Goal: Check status

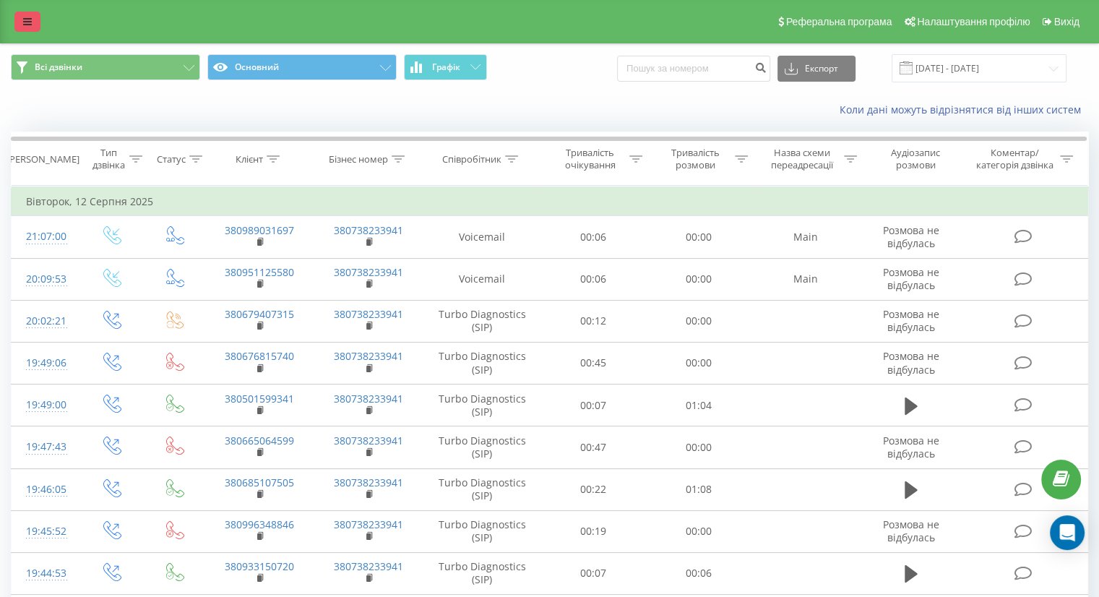
click at [28, 24] on icon at bounding box center [27, 22] width 9 height 10
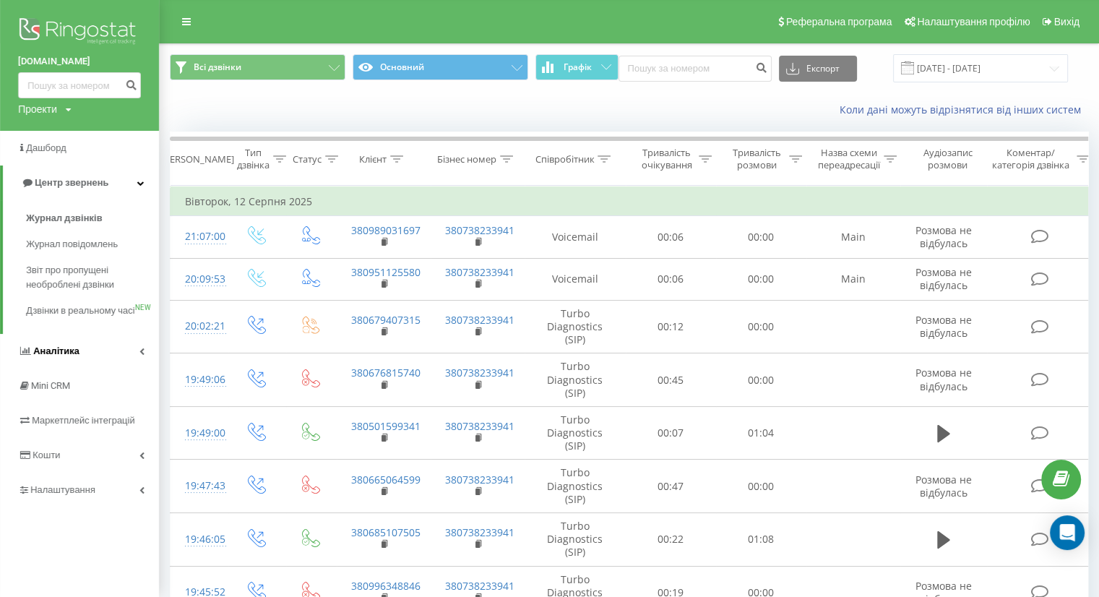
click at [53, 368] on link "Аналiтика" at bounding box center [79, 351] width 159 height 35
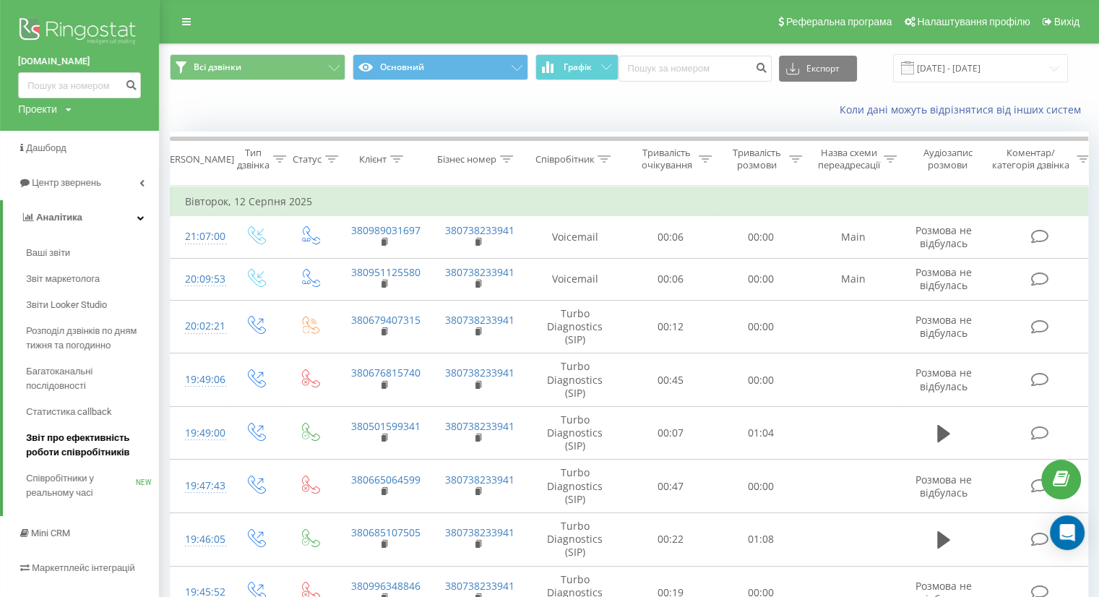
click at [53, 446] on span "Звіт про ефективність роботи співробітників" at bounding box center [89, 445] width 126 height 29
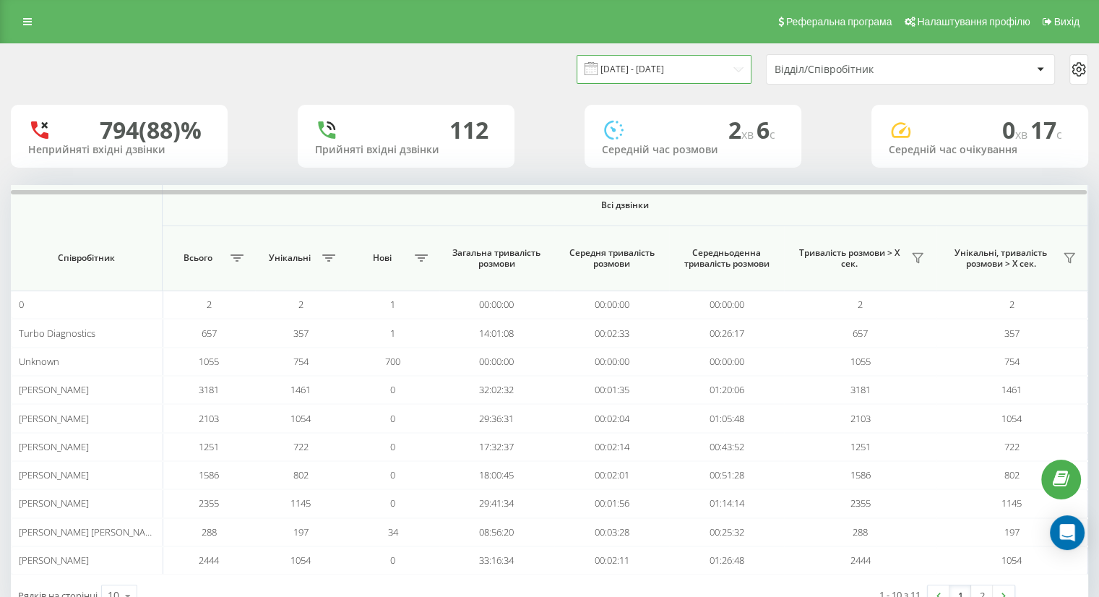
click at [628, 61] on input "[DATE] - [DATE]" at bounding box center [663, 69] width 175 height 28
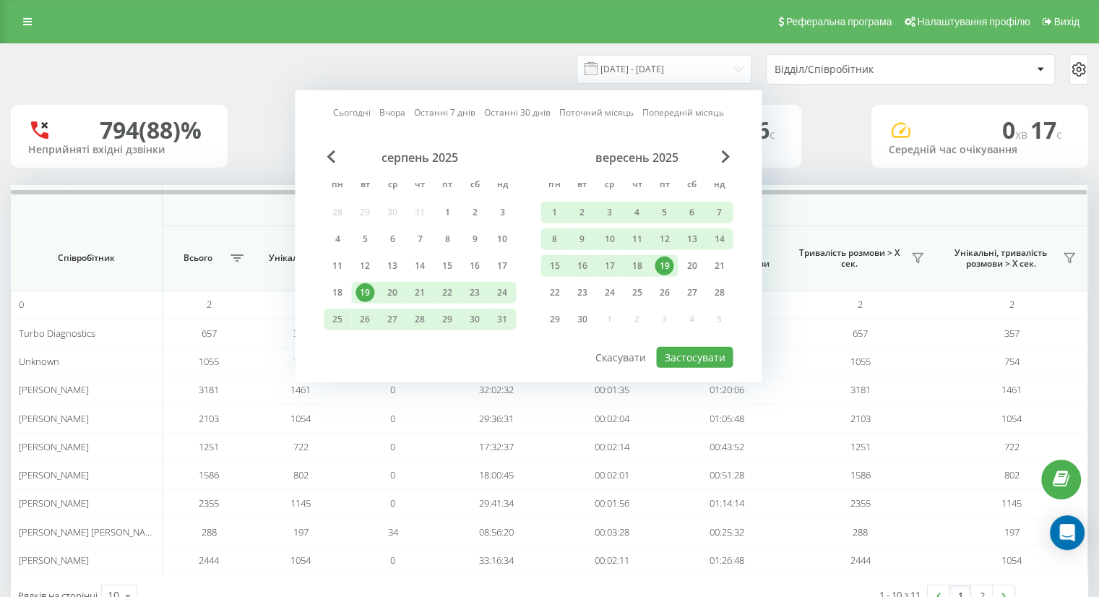
click at [661, 264] on div "19" at bounding box center [663, 265] width 19 height 19
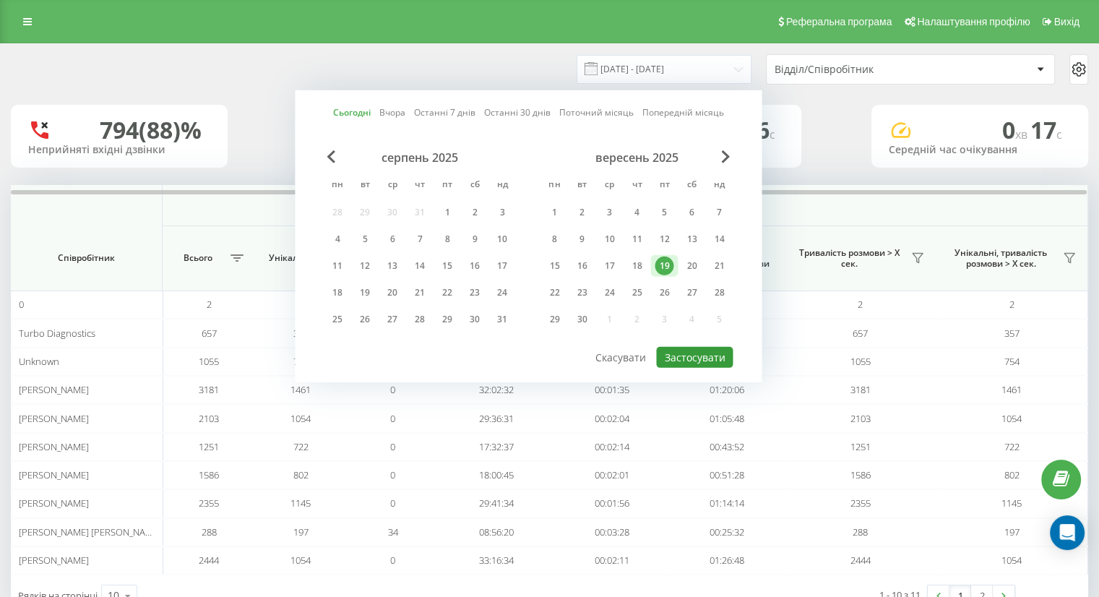
click at [696, 359] on button "Застосувати" at bounding box center [694, 357] width 77 height 21
type input "19.09.2025 - 19.09.2025"
